Goal: Information Seeking & Learning: Learn about a topic

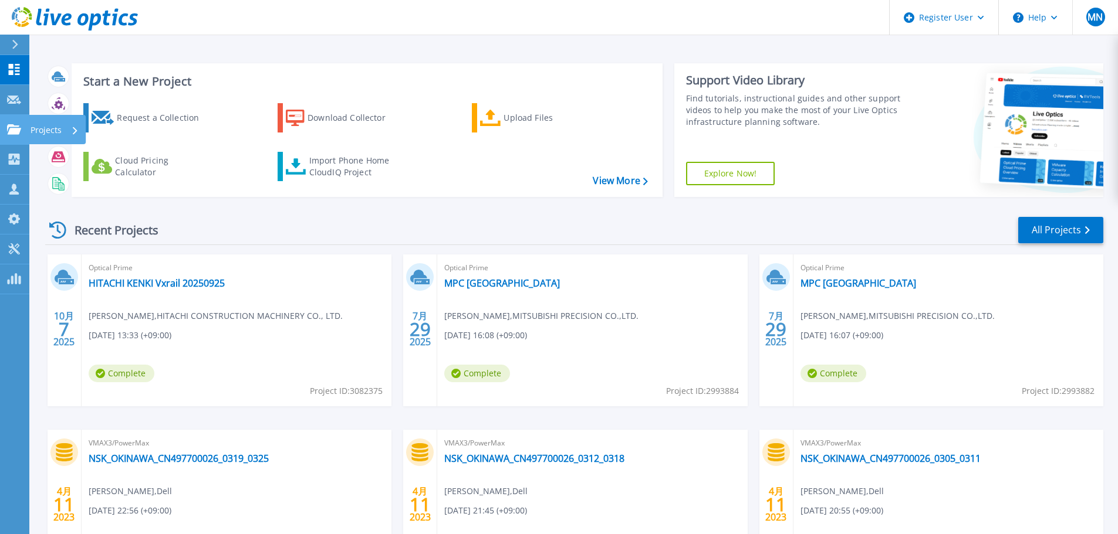
click at [9, 129] on icon at bounding box center [14, 129] width 14 height 10
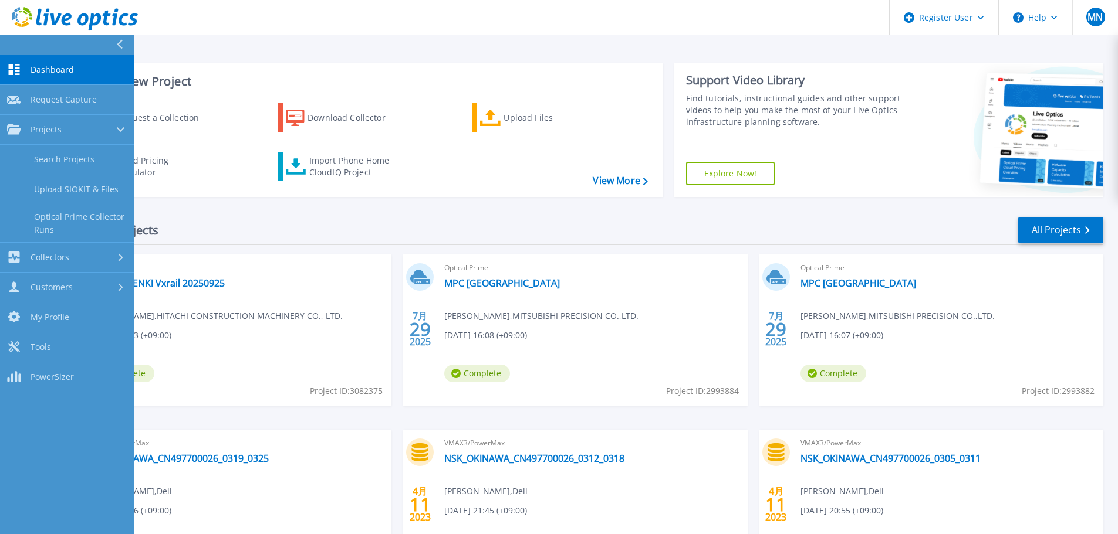
click at [287, 223] on div "Recent Projects All Projects" at bounding box center [574, 230] width 1058 height 29
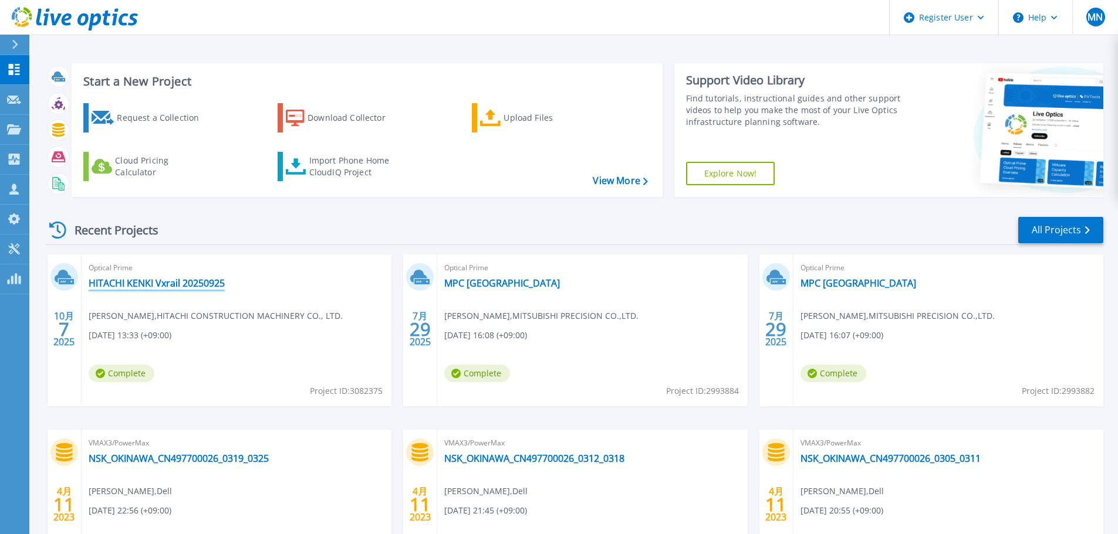
click at [169, 285] on link "HITACHI KENKI Vxrail 20250925" at bounding box center [157, 283] width 136 height 12
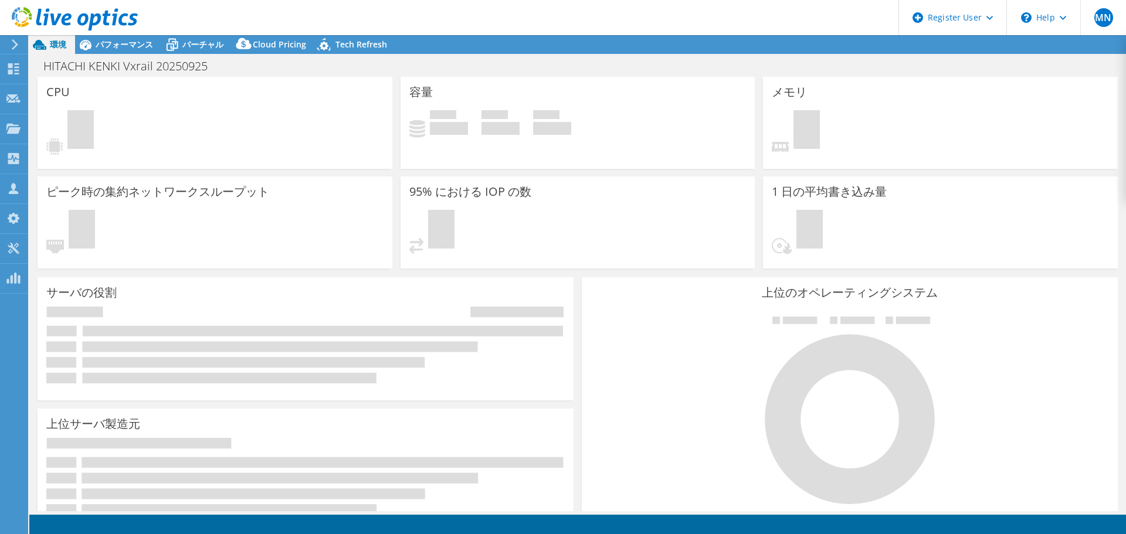
select select "[GEOGRAPHIC_DATA]"
select select "USD"
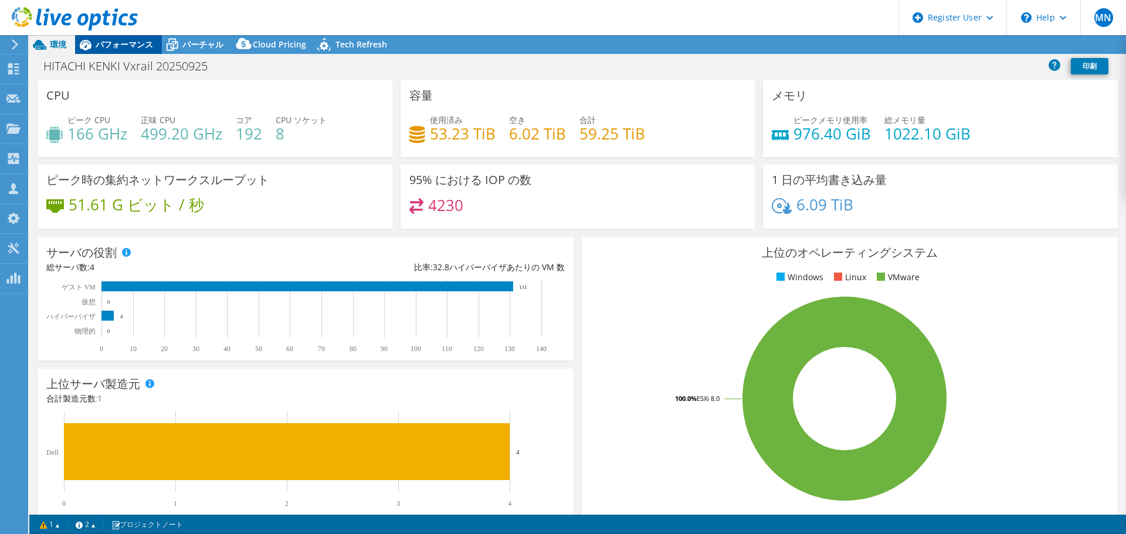
click at [113, 42] on span "パフォーマンス" at bounding box center [124, 44] width 57 height 11
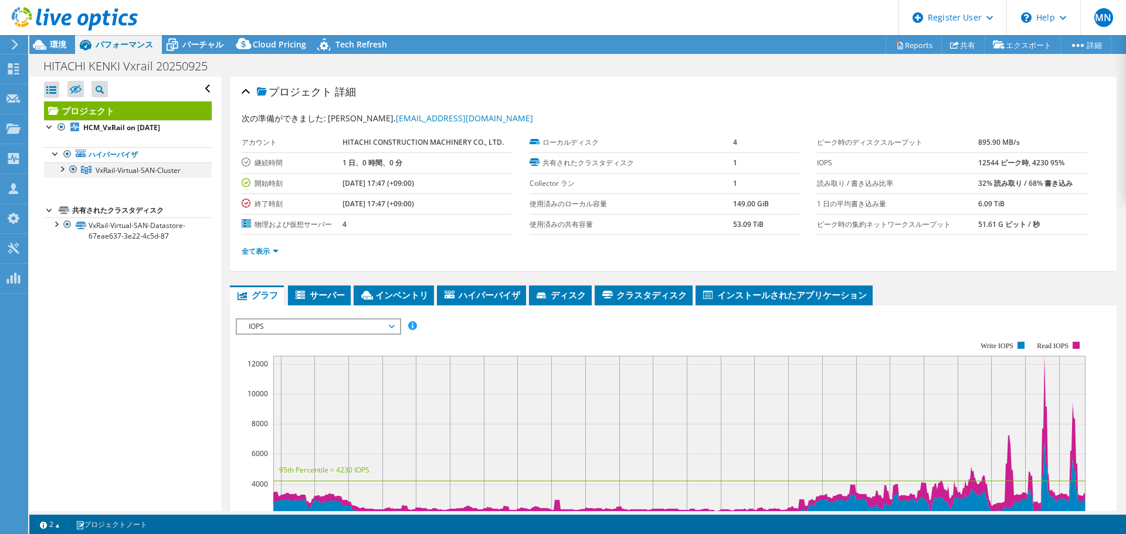
click at [62, 170] on div at bounding box center [62, 169] width 12 height 12
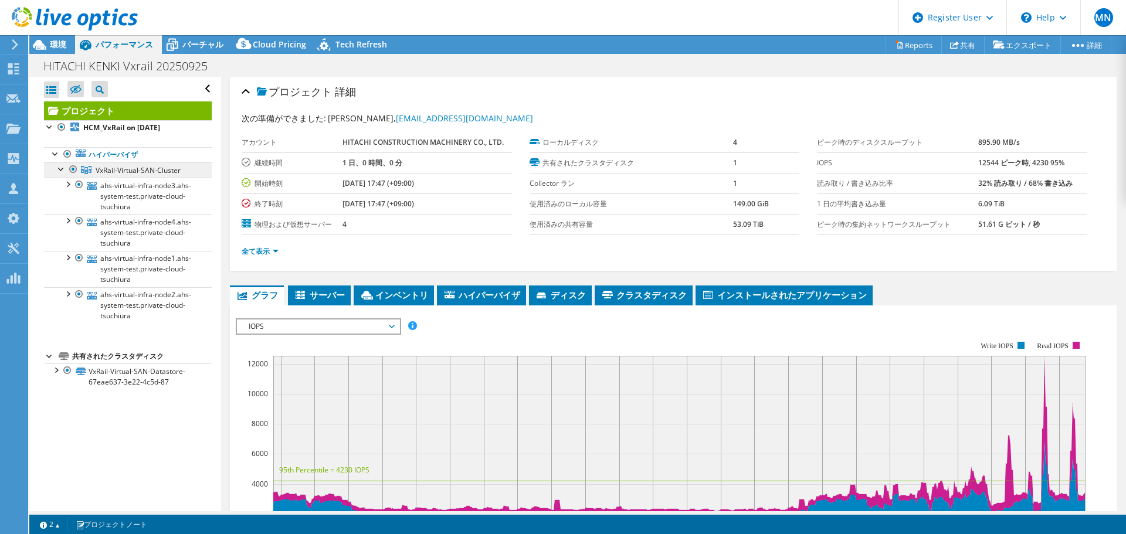
click at [168, 170] on span "VxRail-Virtual-SAN-Cluster" at bounding box center [138, 170] width 85 height 10
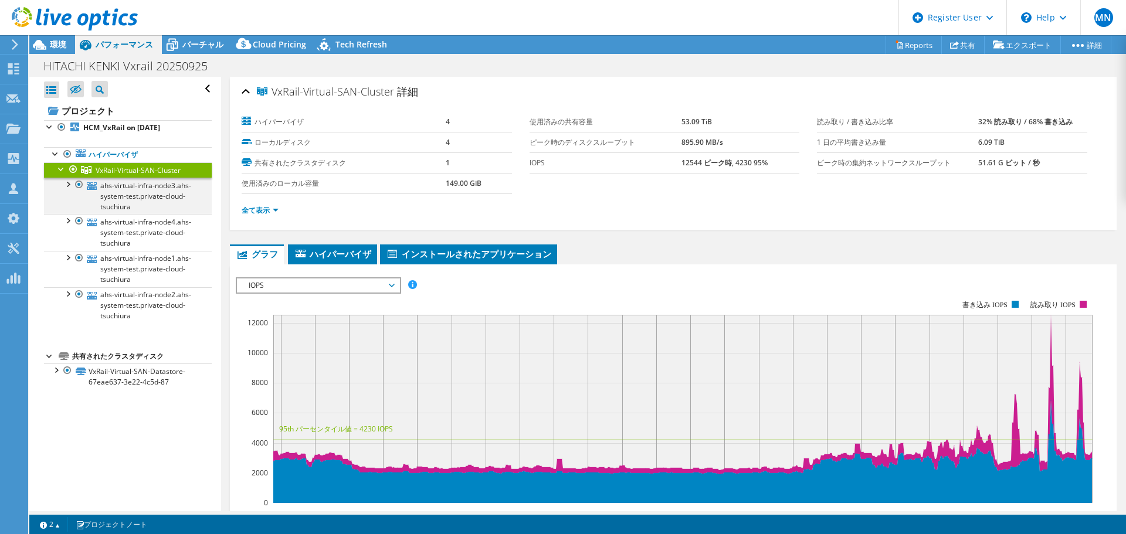
click at [67, 185] on div at bounding box center [68, 184] width 12 height 12
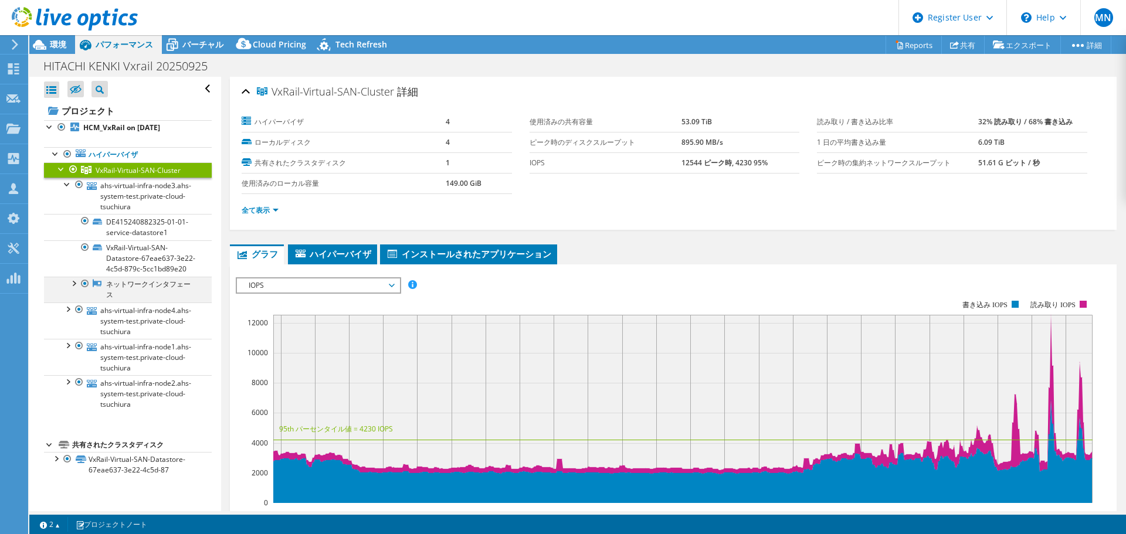
click at [75, 289] on div at bounding box center [73, 283] width 12 height 12
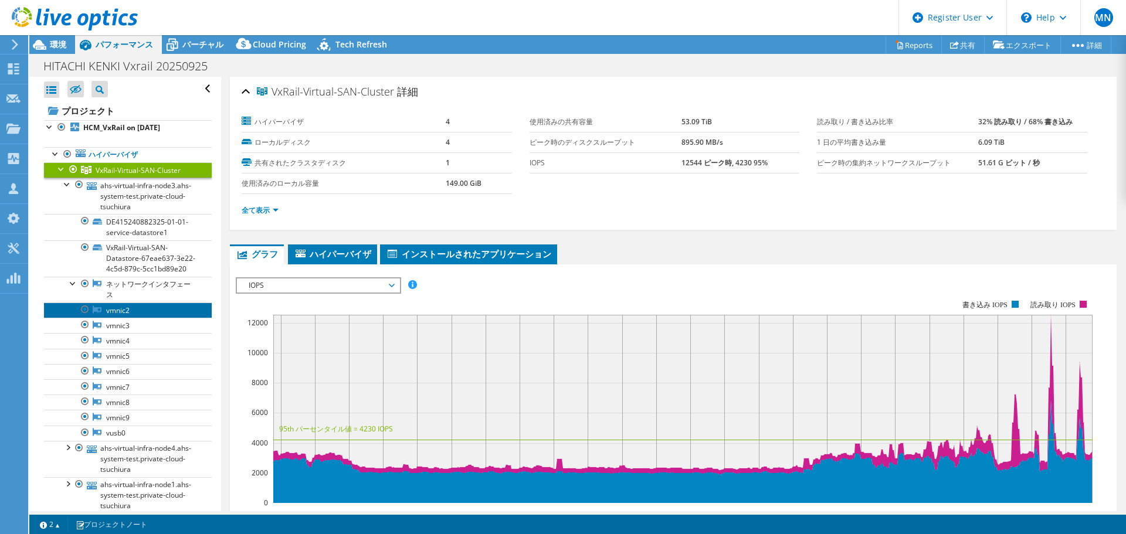
click at [126, 318] on link "vmnic2" at bounding box center [128, 310] width 168 height 15
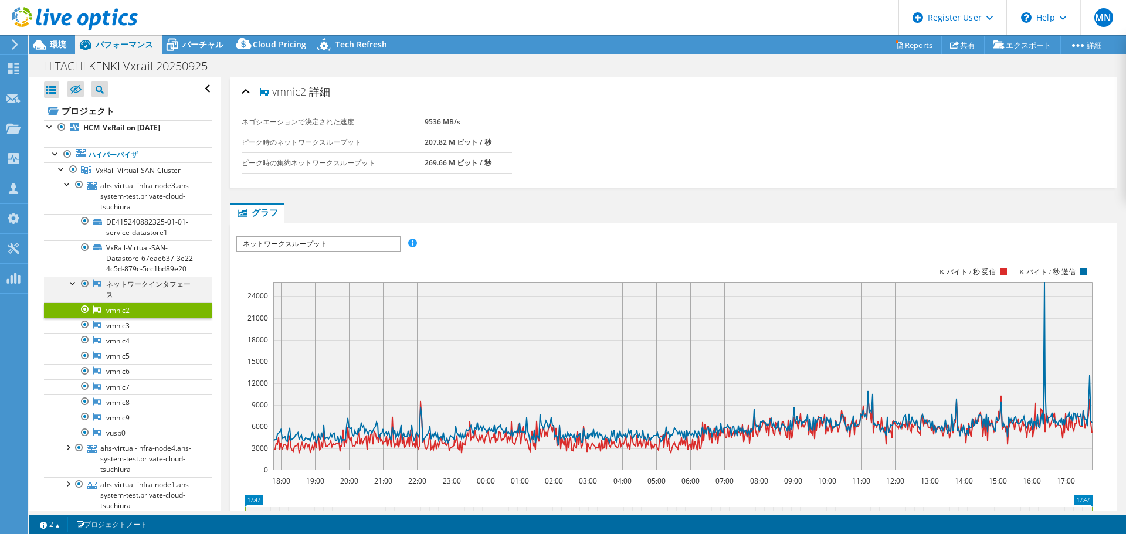
click at [71, 289] on div at bounding box center [73, 283] width 12 height 12
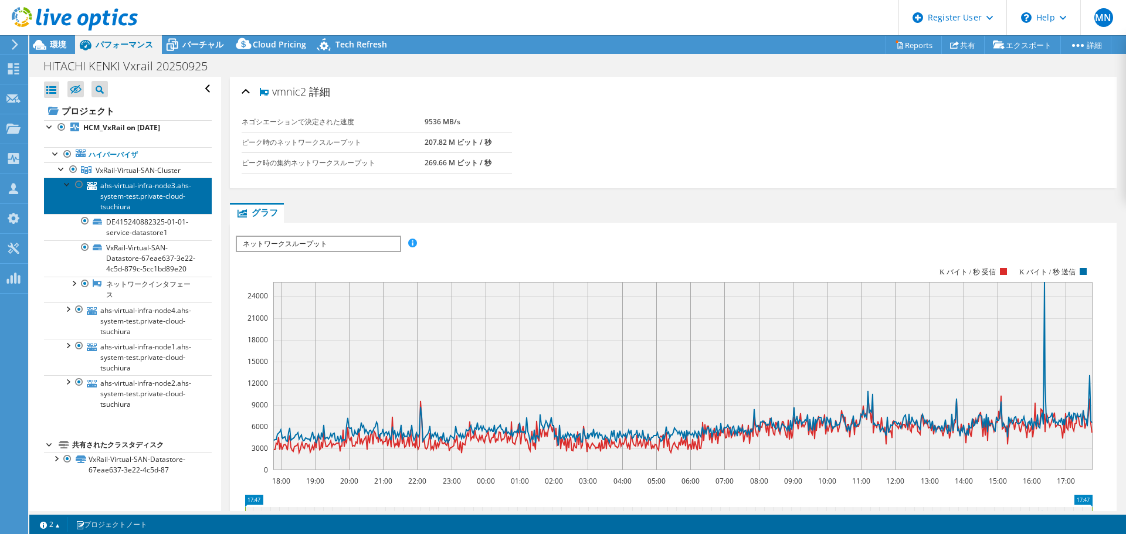
click at [131, 205] on link "ahs-virtual-infra-node3.ahs-system-test.private-cloud-tsuchiura" at bounding box center [128, 196] width 168 height 36
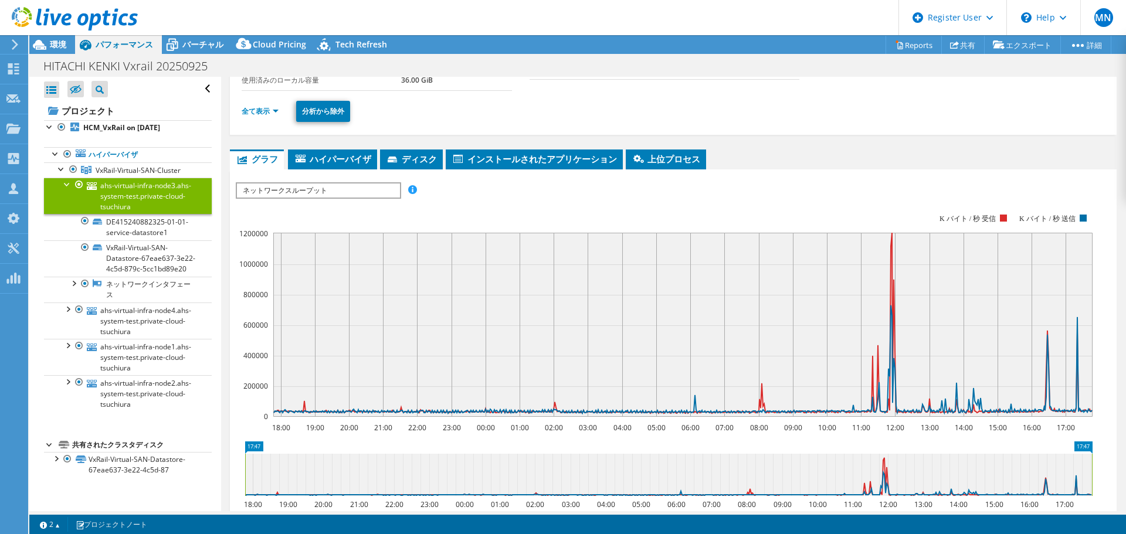
scroll to position [176, 0]
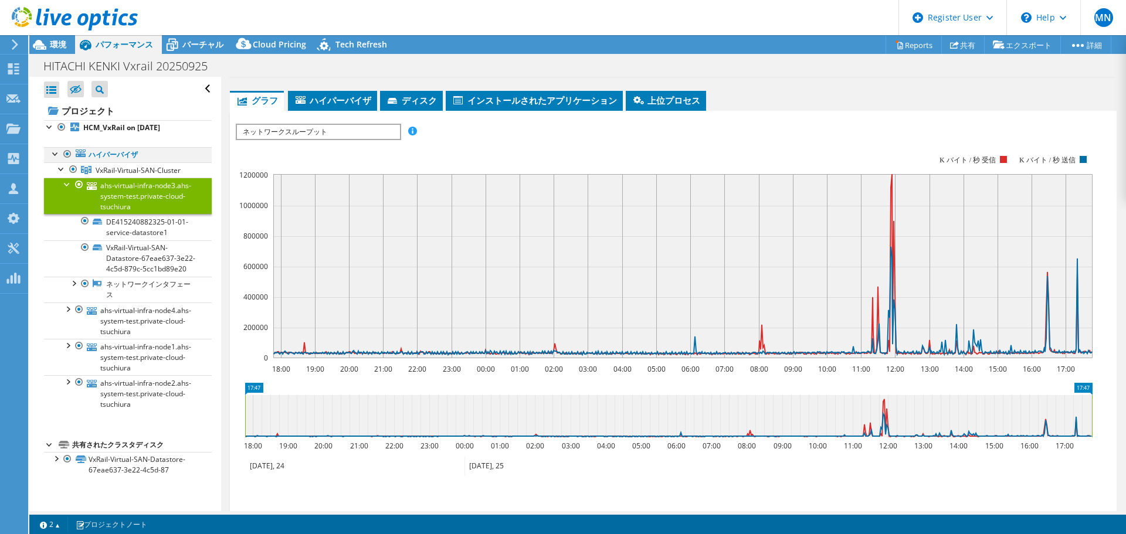
click at [55, 154] on div at bounding box center [56, 153] width 12 height 12
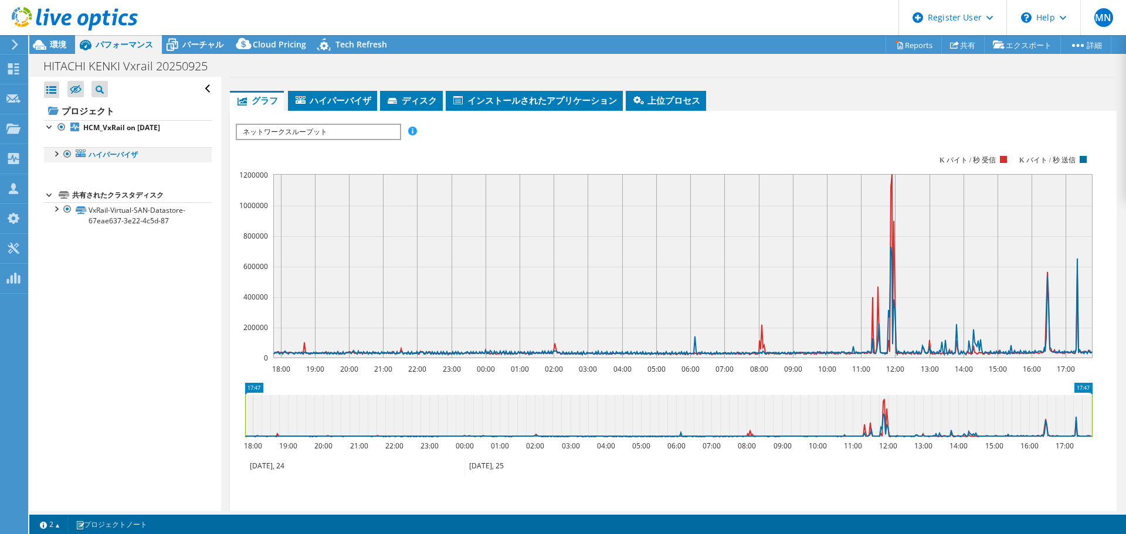
click at [55, 154] on div at bounding box center [56, 153] width 12 height 12
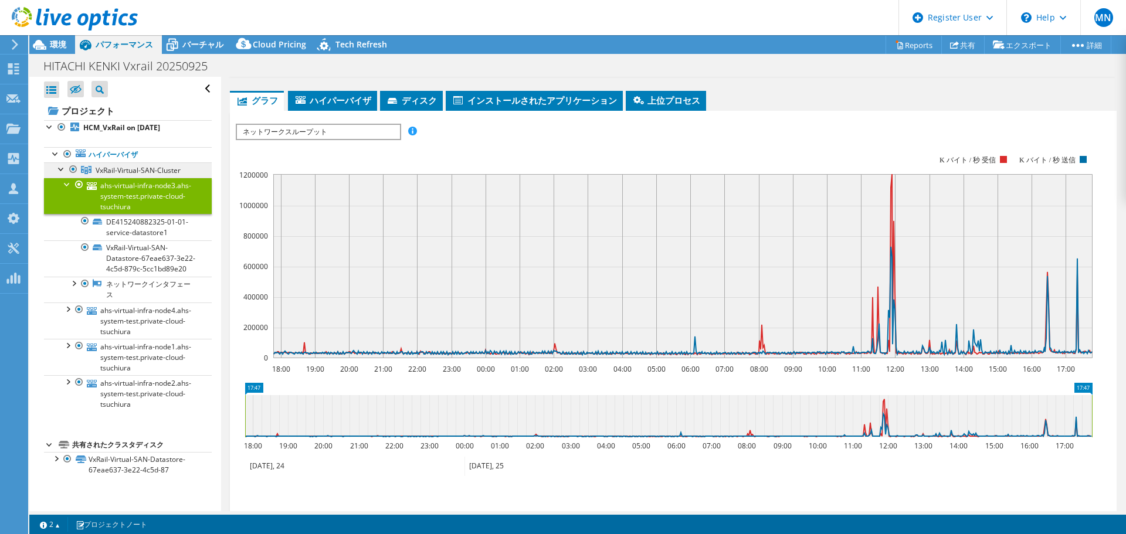
click at [157, 171] on span "VxRail-Virtual-SAN-Cluster" at bounding box center [138, 170] width 85 height 10
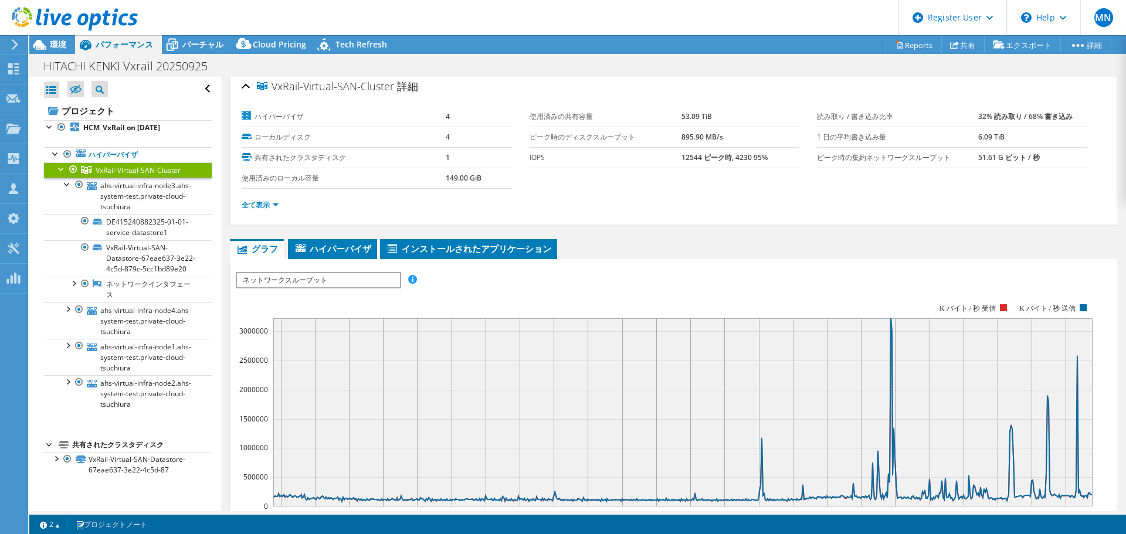
scroll to position [0, 0]
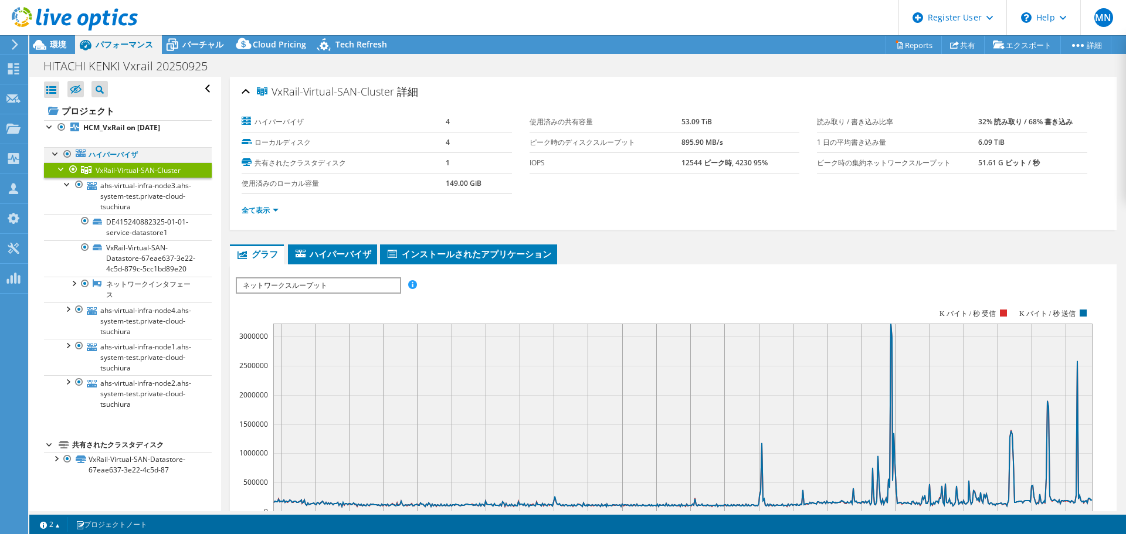
click at [56, 150] on div at bounding box center [56, 153] width 12 height 12
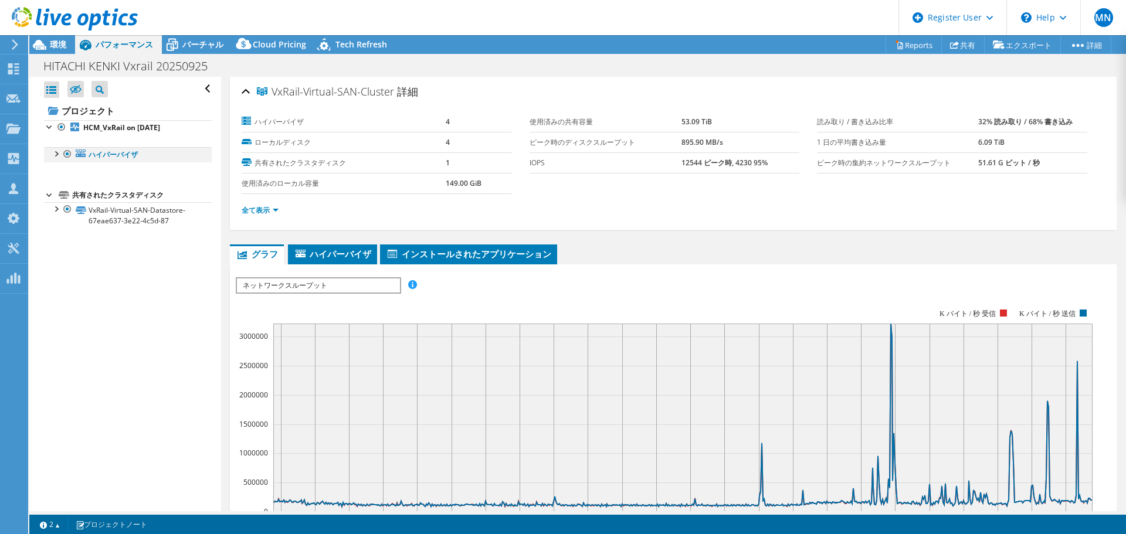
click at [56, 150] on div at bounding box center [56, 153] width 12 height 12
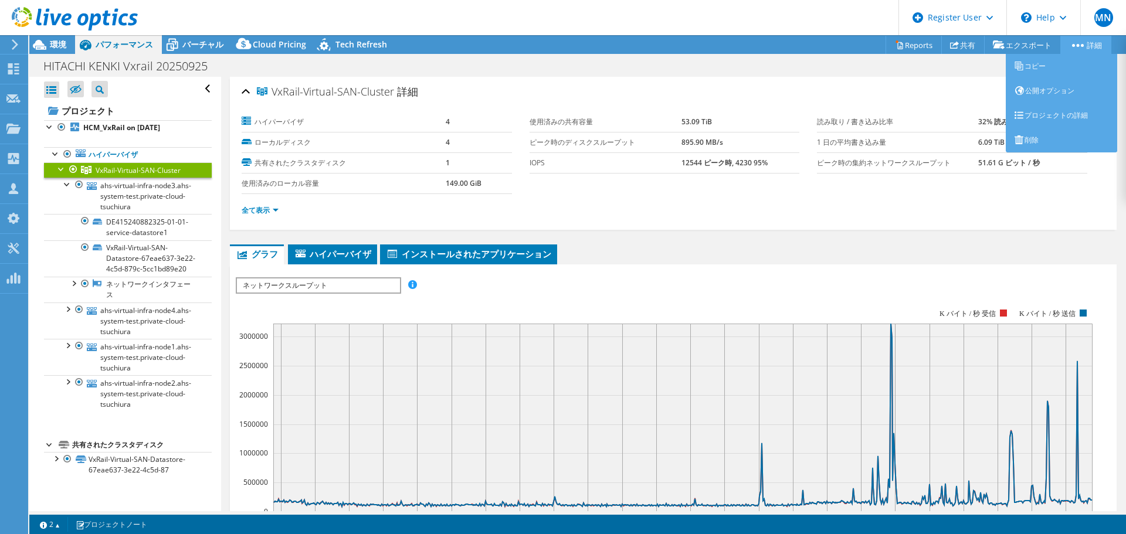
click at [1085, 45] on link "詳細" at bounding box center [1086, 45] width 51 height 18
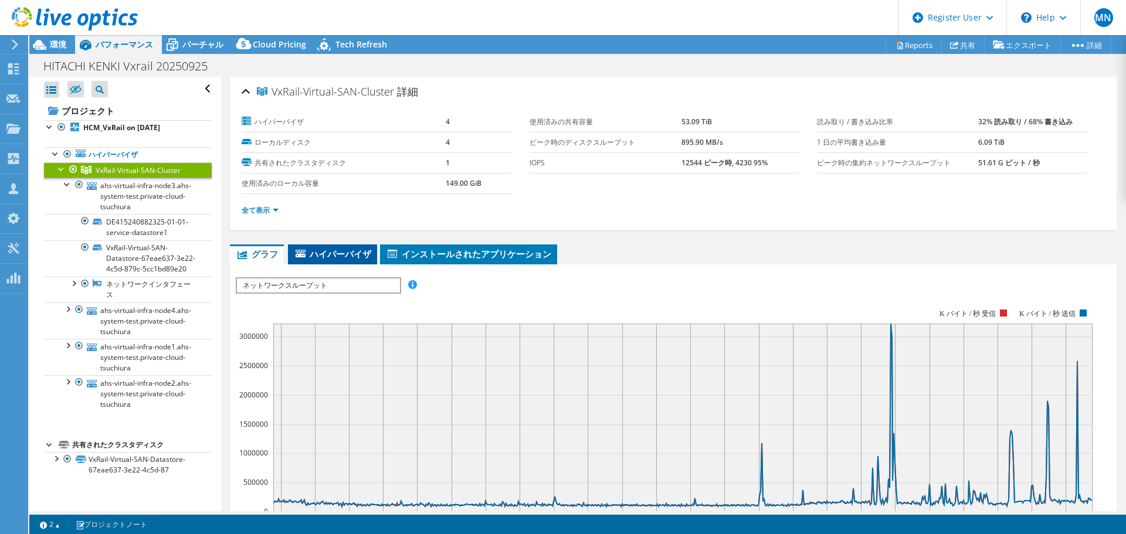
click at [347, 249] on span "ハイパーバイザ" at bounding box center [332, 254] width 77 height 12
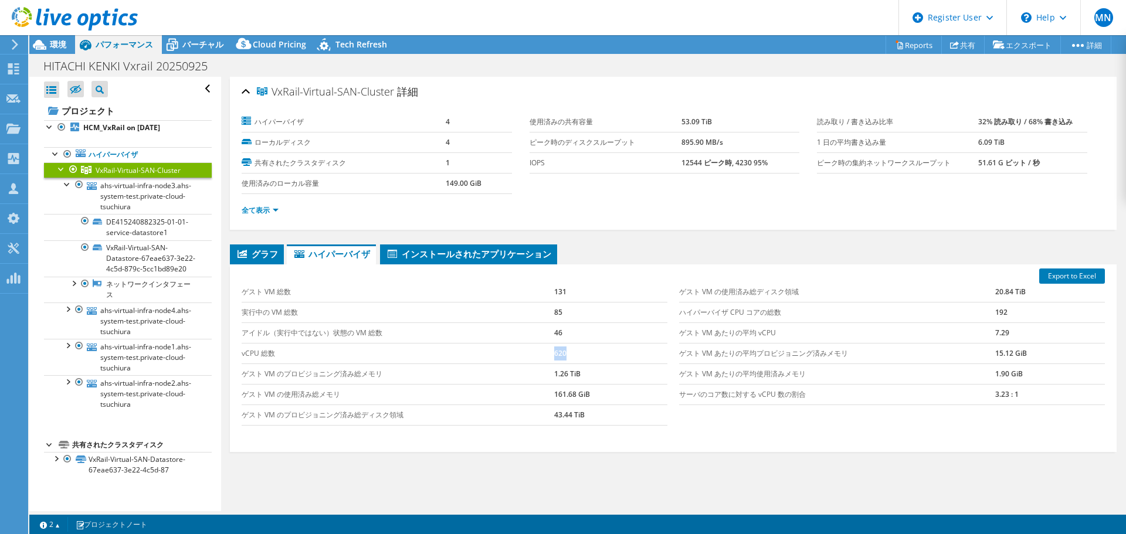
drag, startPoint x: 547, startPoint y: 351, endPoint x: 571, endPoint y: 351, distance: 24.1
click at [571, 351] on tr "vCPU 総数 620" at bounding box center [455, 353] width 426 height 21
drag, startPoint x: 750, startPoint y: 356, endPoint x: 847, endPoint y: 351, distance: 96.9
click at [847, 351] on td "ゲスト VM あたりの平均プロビジョニング済みメモリ" at bounding box center [837, 353] width 316 height 21
drag, startPoint x: 779, startPoint y: 393, endPoint x: 806, endPoint y: 394, distance: 27.0
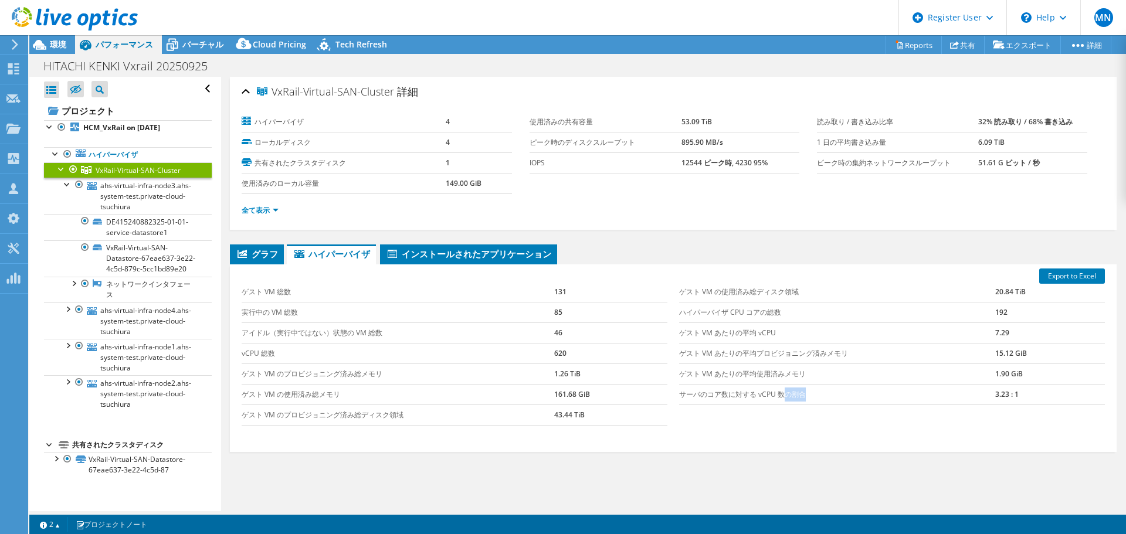
click at [806, 394] on td "サーバのコア数に対する vCPU 数の割合" at bounding box center [837, 394] width 316 height 21
click at [277, 210] on link "全て表示" at bounding box center [260, 210] width 37 height 10
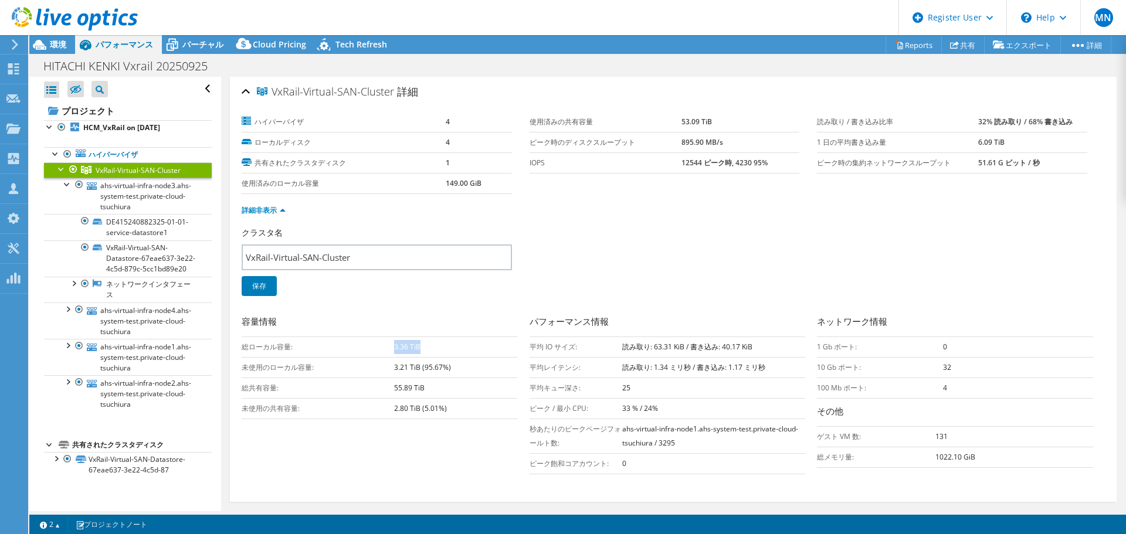
drag, startPoint x: 393, startPoint y: 347, endPoint x: 429, endPoint y: 351, distance: 36.6
click at [429, 351] on td "3.36 TiB" at bounding box center [456, 347] width 124 height 21
drag, startPoint x: 391, startPoint y: 367, endPoint x: 412, endPoint y: 367, distance: 20.5
click at [412, 367] on tr "未使用のローカル容量: 3.21 TiB (95.67%)" at bounding box center [380, 367] width 276 height 21
drag, startPoint x: 392, startPoint y: 389, endPoint x: 428, endPoint y: 389, distance: 36.4
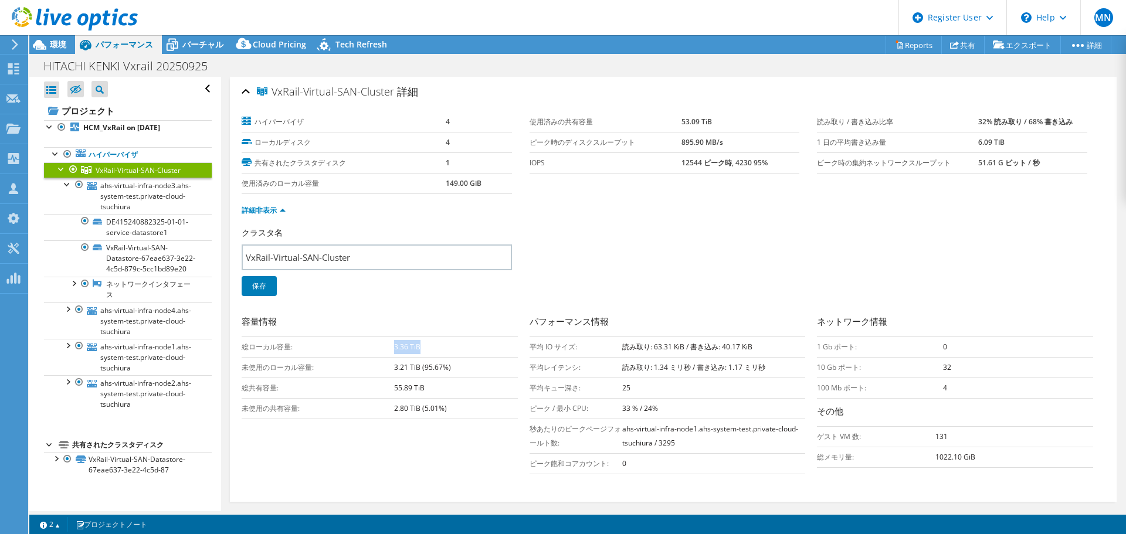
click at [428, 389] on tr "総共有容量: 55.89 TiB" at bounding box center [380, 388] width 276 height 21
drag, startPoint x: 396, startPoint y: 407, endPoint x: 435, endPoint y: 406, distance: 38.7
click at [435, 406] on b "2.80 TiB (5.01%)" at bounding box center [420, 409] width 53 height 10
click at [475, 459] on div "容量情報 総ローカル容量: 3.36 TiB 未使用のローカル容量: 3.21 TiB (95.67%) 総共有容量: 55.89 TiB 未使用の共有容量:…" at bounding box center [674, 397] width 864 height 165
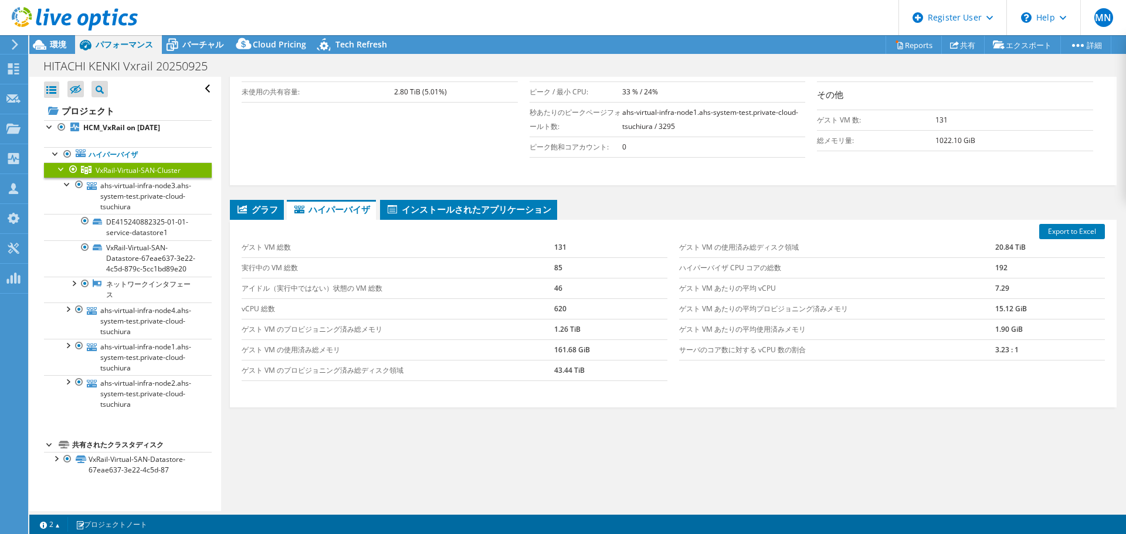
scroll to position [319, 0]
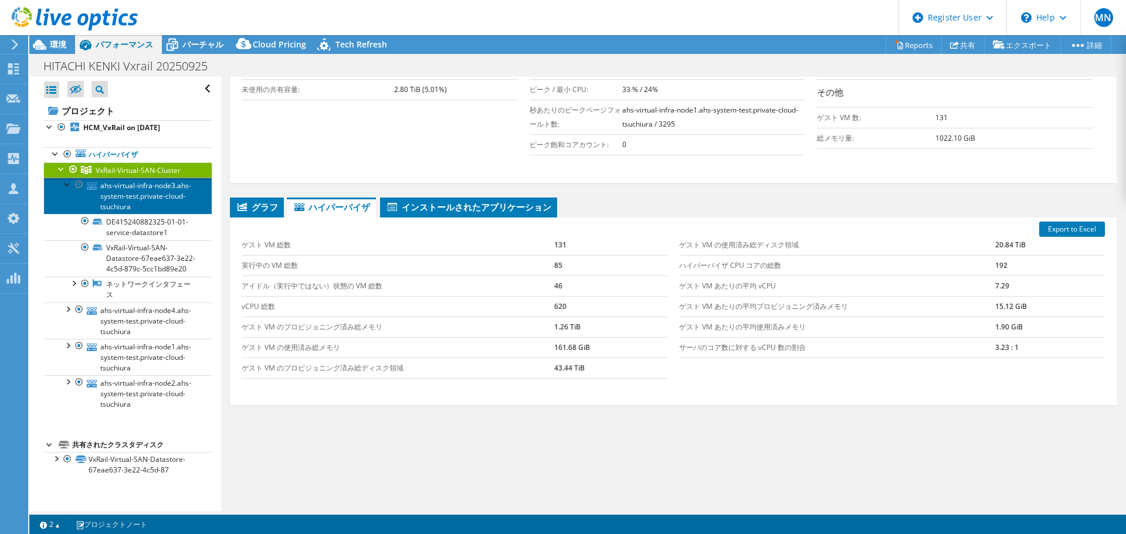
click at [101, 199] on link "ahs-virtual-infra-node3.ahs-system-test.private-cloud-tsuchiura" at bounding box center [128, 196] width 168 height 36
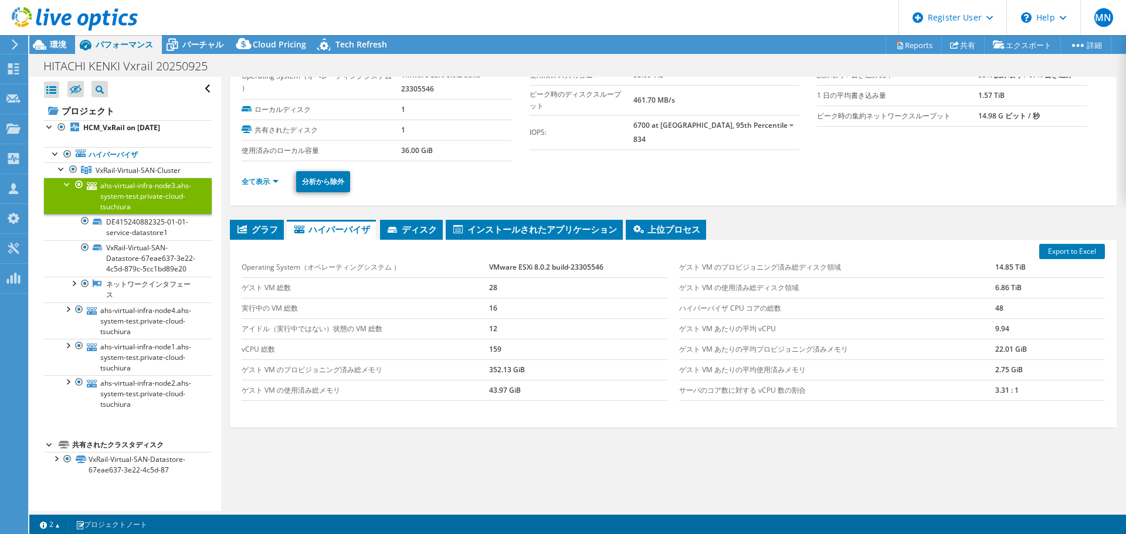
scroll to position [69, 0]
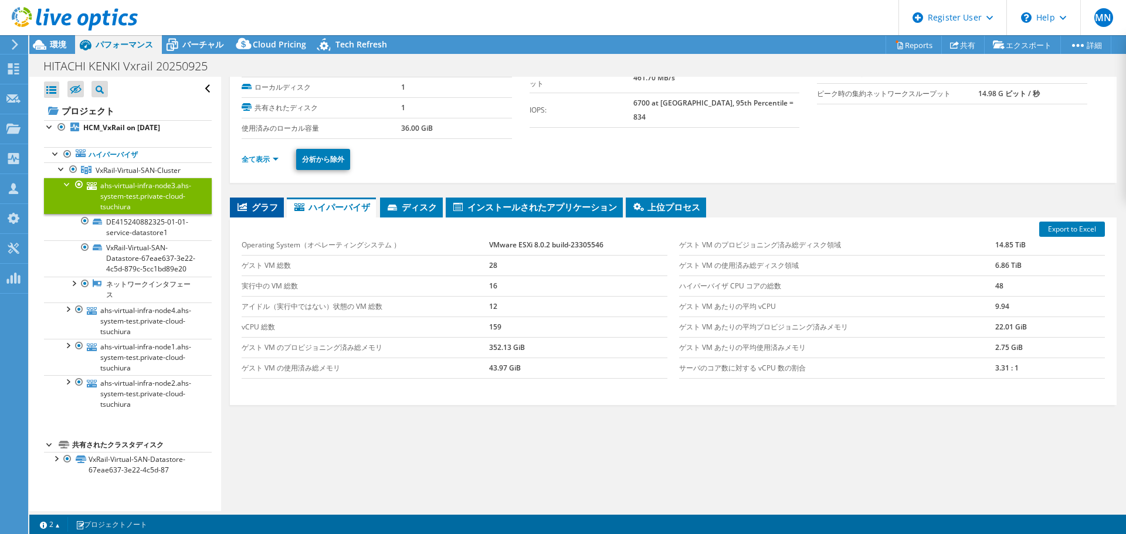
click at [265, 213] on li "グラフ" at bounding box center [257, 208] width 54 height 20
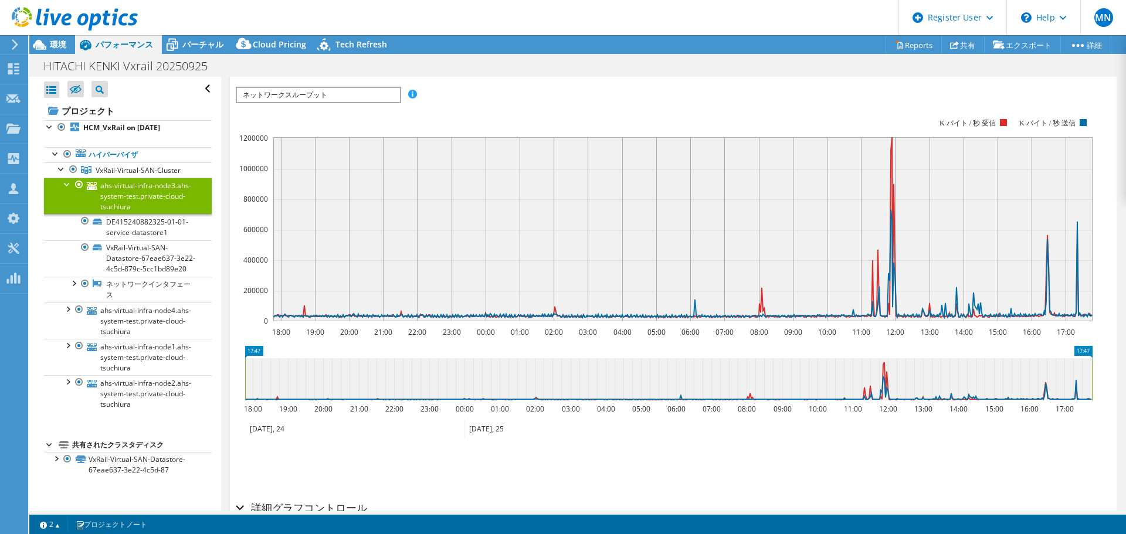
scroll to position [263, 0]
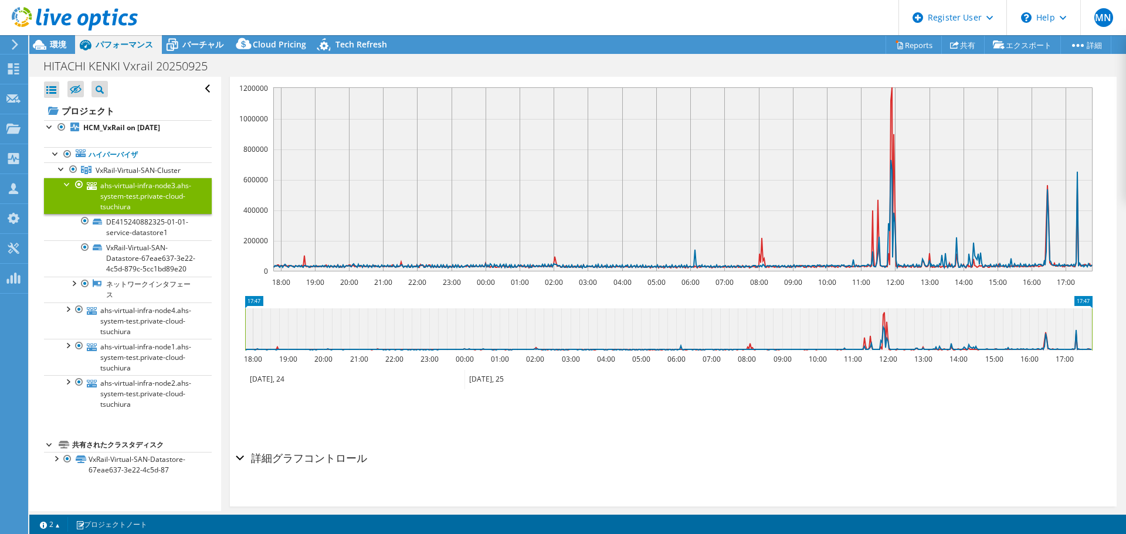
click at [340, 450] on h2 "詳細グラフコントロール" at bounding box center [301, 457] width 131 height 23
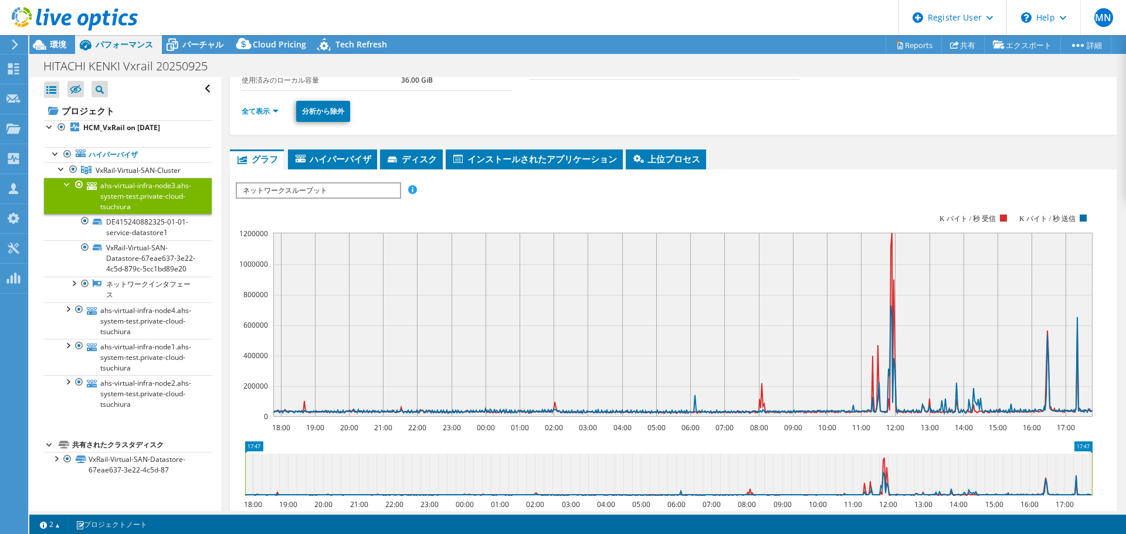
scroll to position [235, 0]
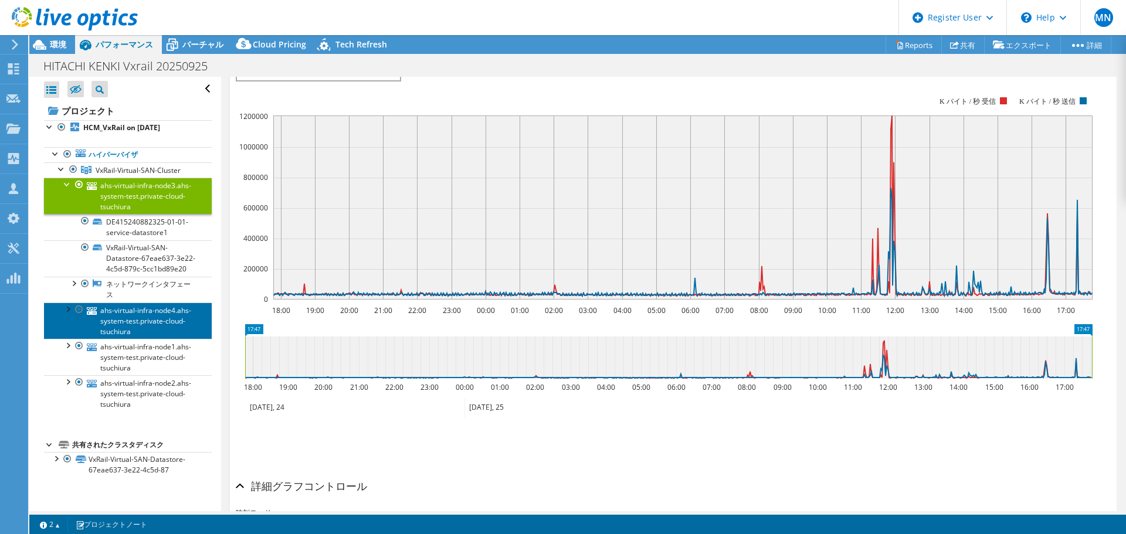
click at [131, 339] on link "ahs-virtual-infra-node4.ahs-system-test.private-cloud-tsuchiura" at bounding box center [128, 321] width 168 height 36
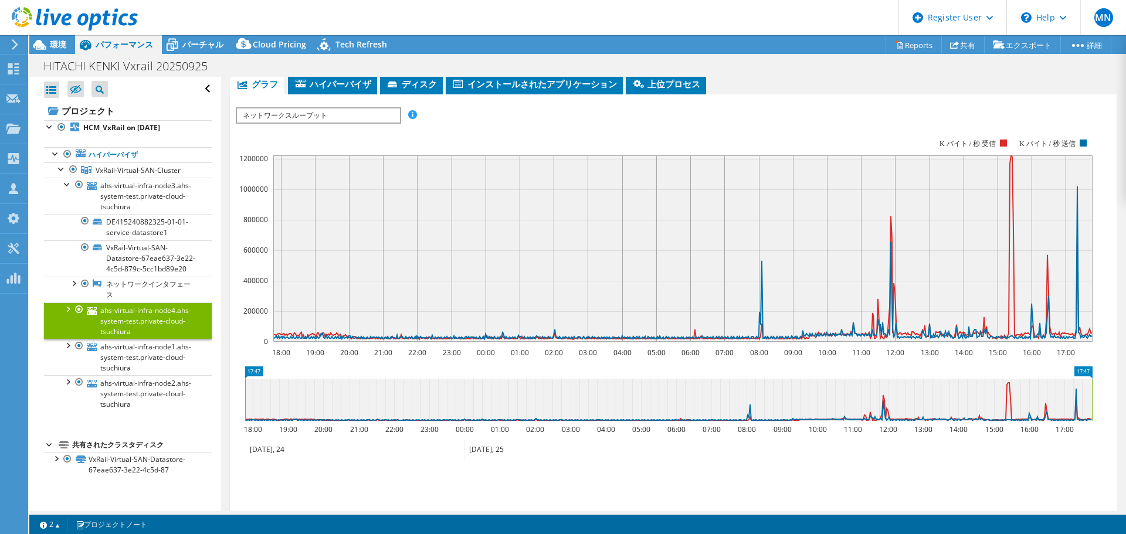
scroll to position [176, 0]
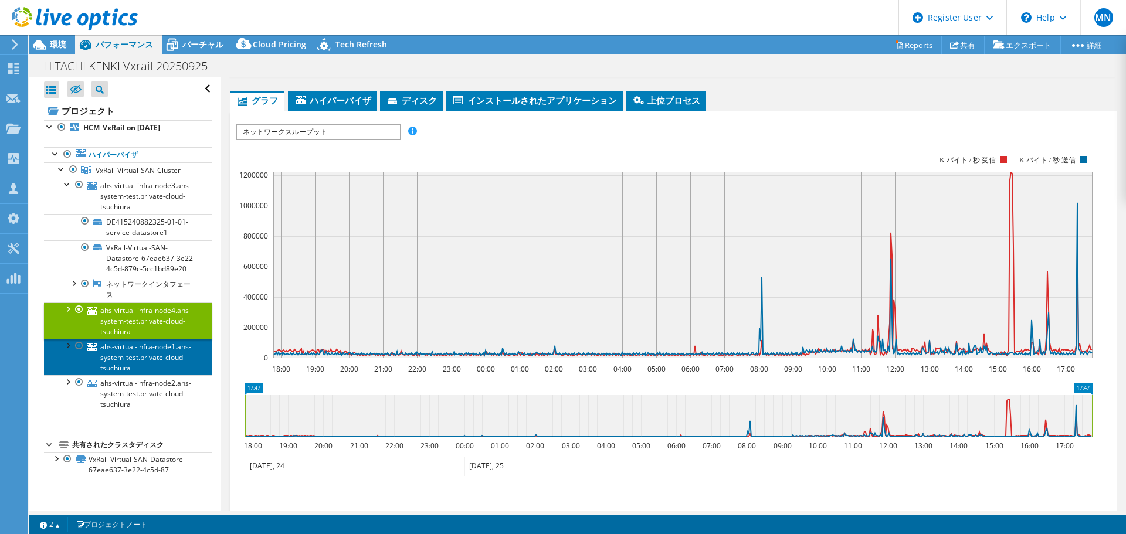
click at [128, 375] on link "ahs-virtual-infra-node1.ahs-system-test.private-cloud-tsuchiura" at bounding box center [128, 357] width 168 height 36
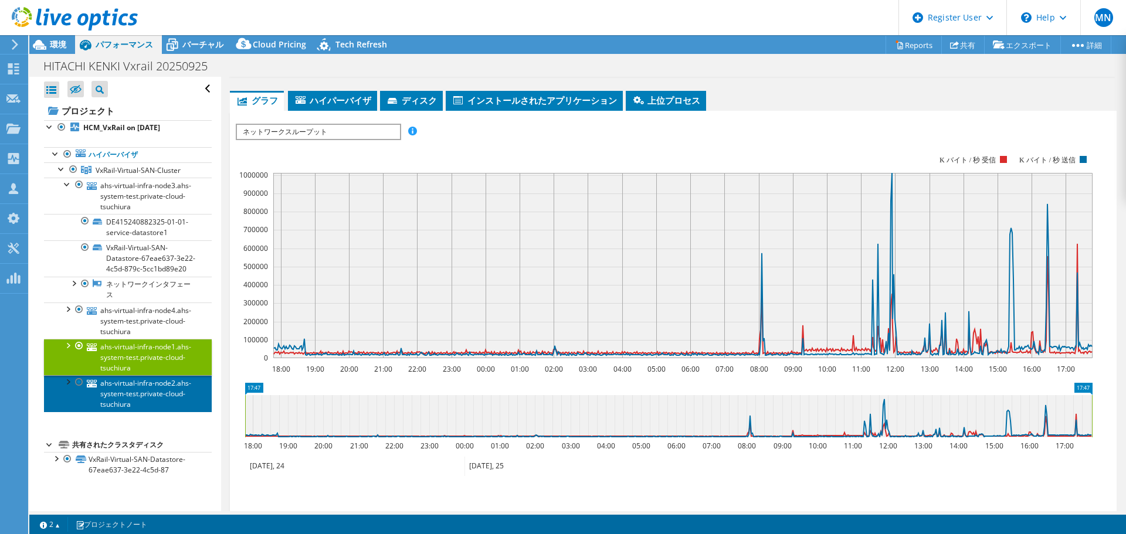
click at [142, 412] on link "ahs-virtual-infra-node2.ahs-system-test.private-cloud-tsuchiura" at bounding box center [128, 393] width 168 height 36
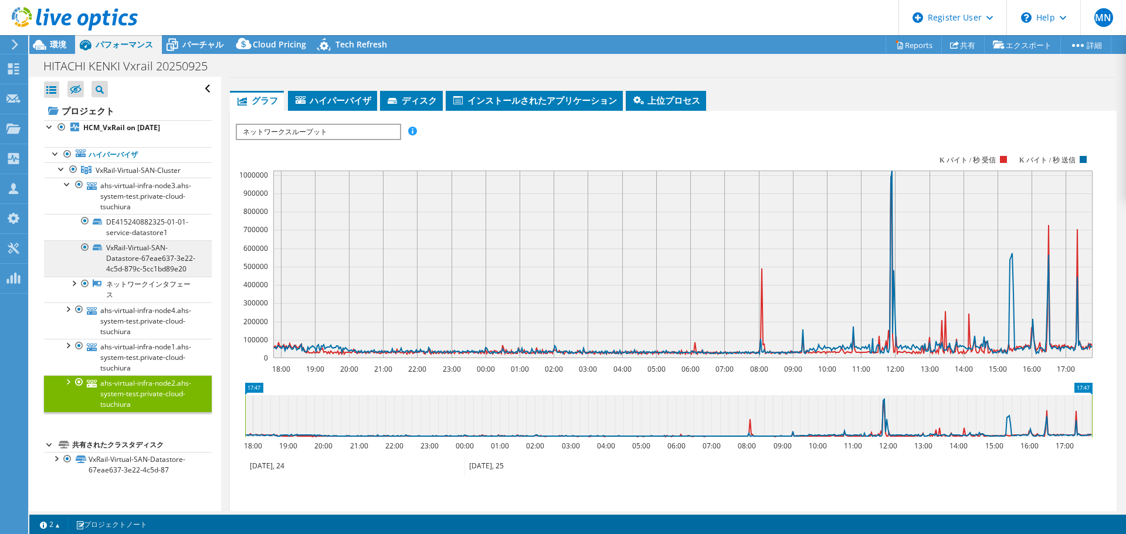
scroll to position [0, 0]
